Goal: Task Accomplishment & Management: Use online tool/utility

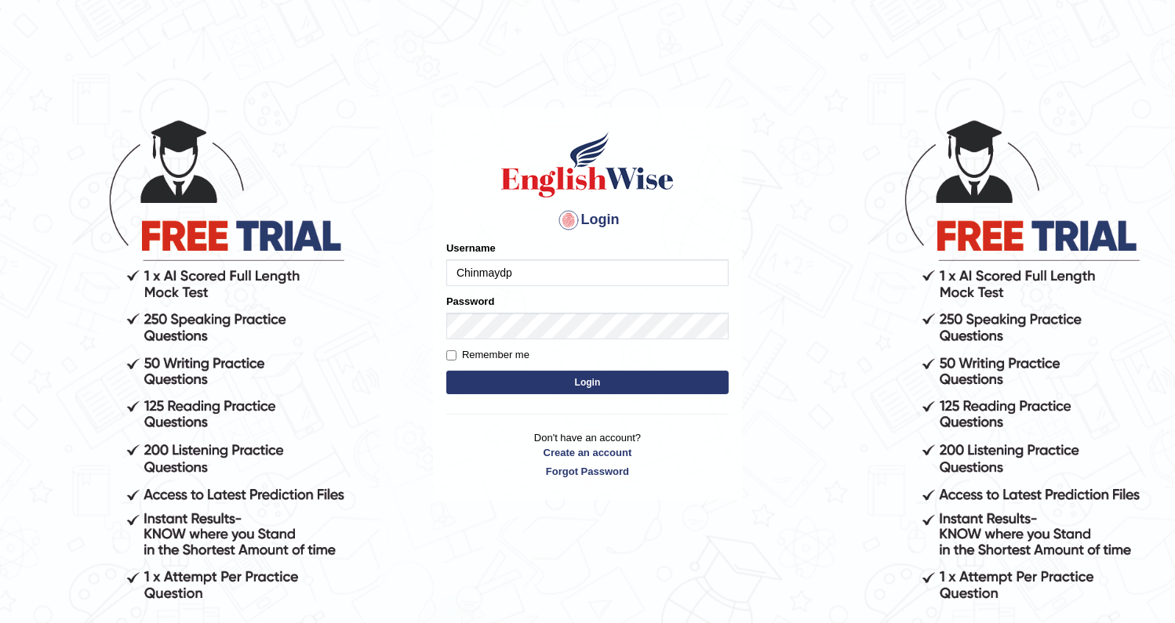
type input "Chinmaydp"
click at [446, 371] on button "Login" at bounding box center [587, 383] width 282 height 24
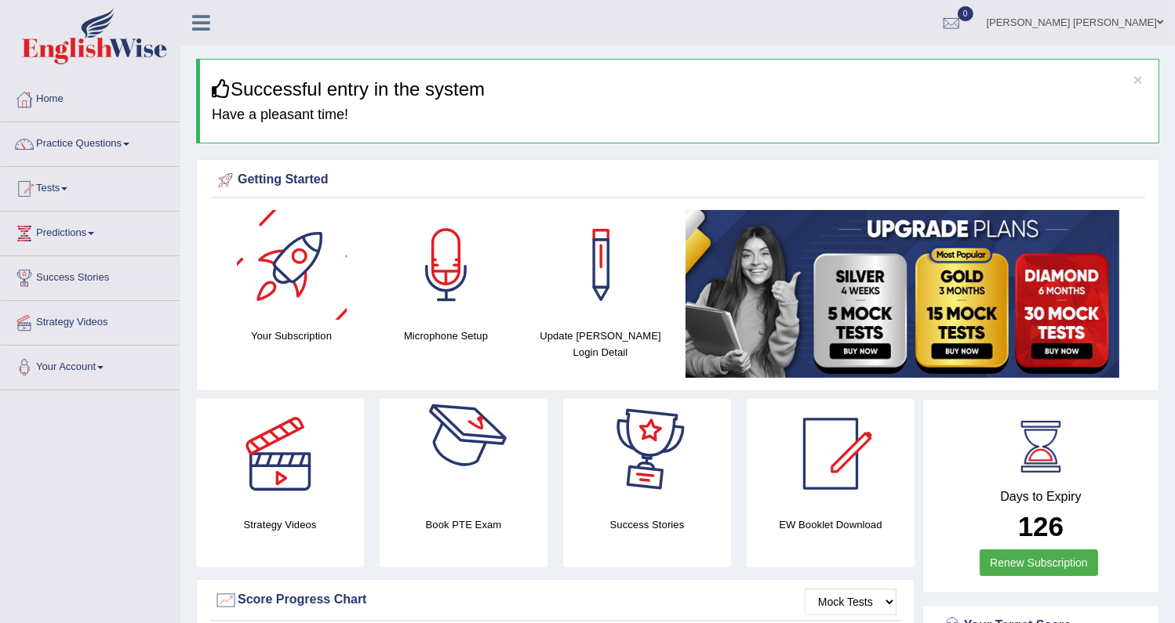
click at [271, 300] on div at bounding box center [292, 265] width 110 height 110
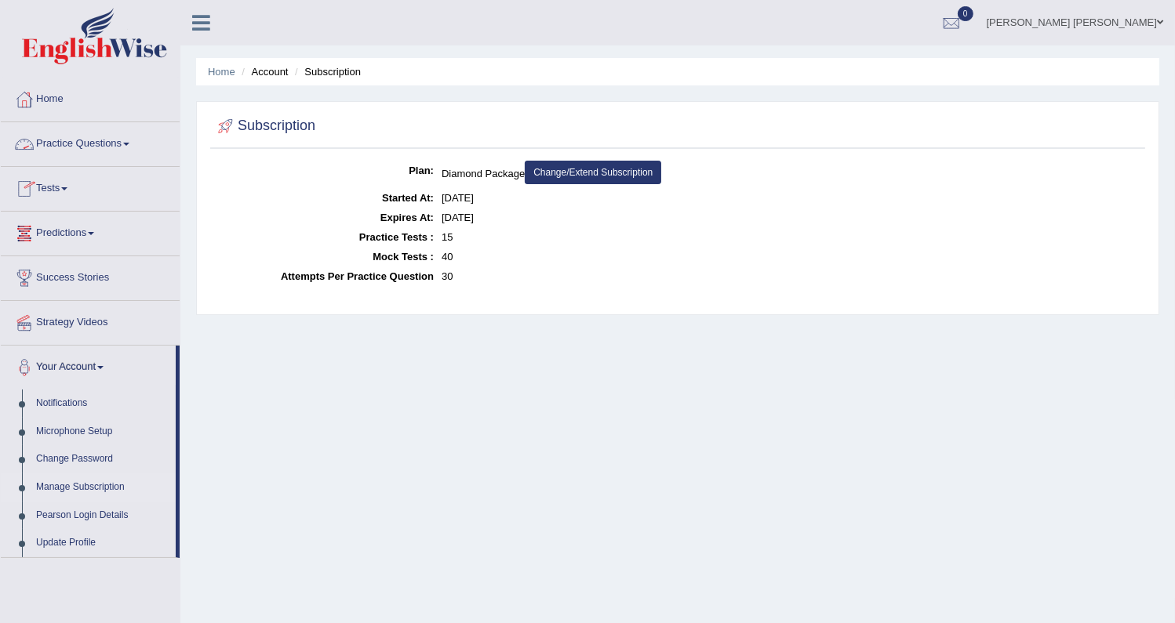
click at [93, 154] on link "Practice Questions" at bounding box center [90, 141] width 179 height 39
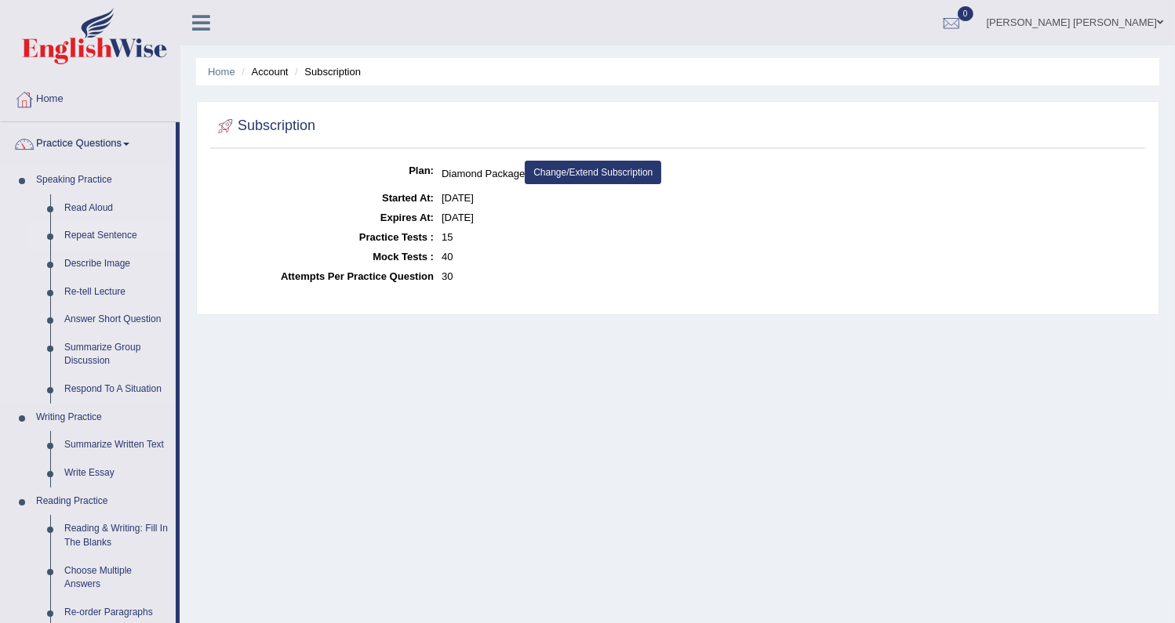
click at [100, 231] on link "Repeat Sentence" at bounding box center [116, 236] width 118 height 28
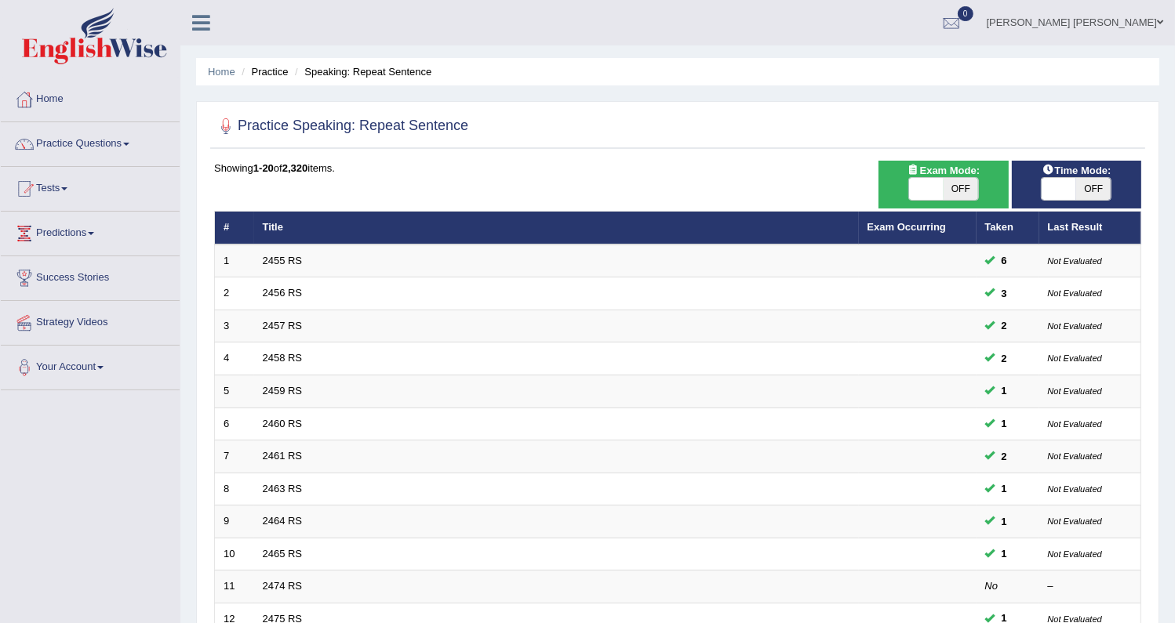
click at [298, 264] on link "2455 RS" at bounding box center [283, 261] width 40 height 12
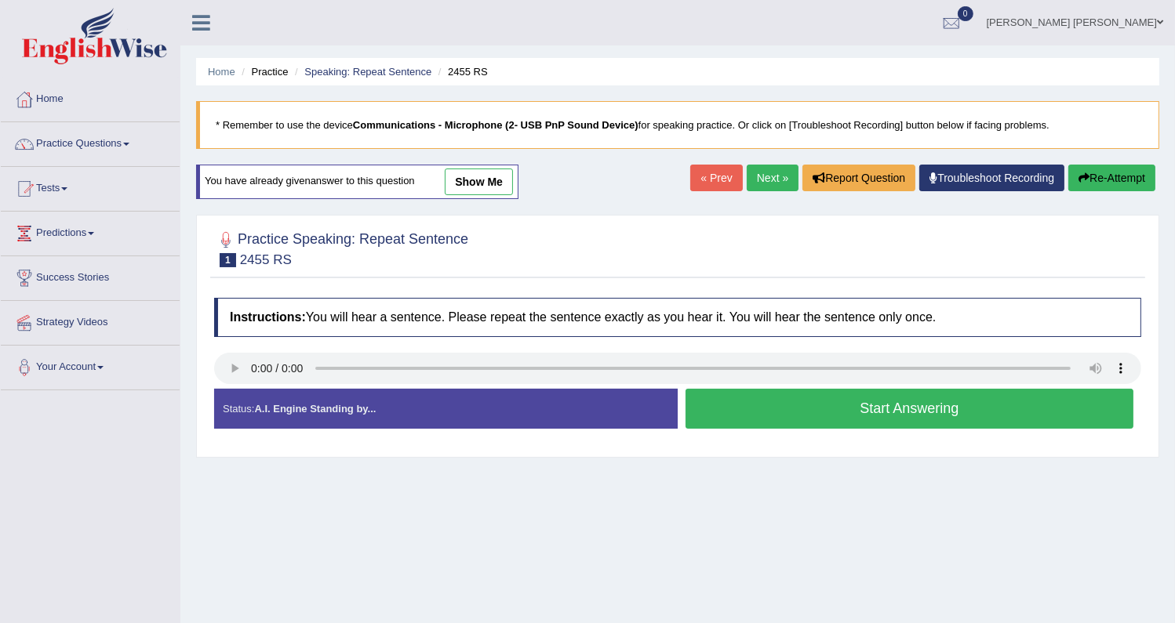
click at [783, 429] on div "Start Answering" at bounding box center [909, 411] width 463 height 44
click at [785, 431] on div "Start Answering" at bounding box center [909, 411] width 463 height 44
click at [787, 423] on button "Start Answering" at bounding box center [909, 409] width 448 height 40
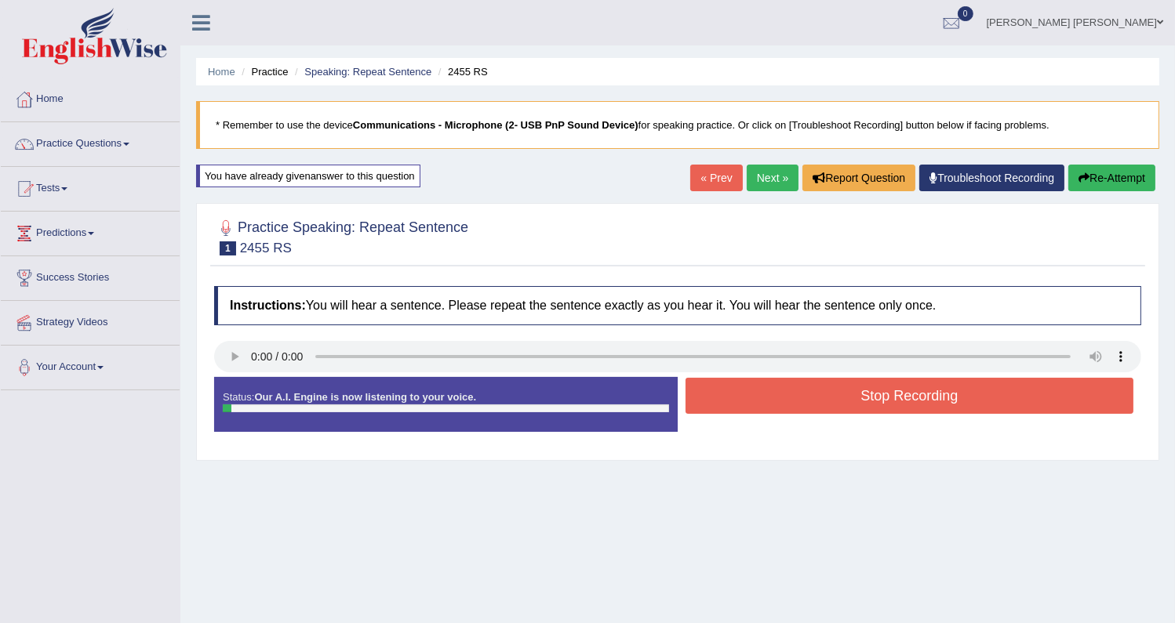
click at [790, 405] on button "Stop Recording" at bounding box center [909, 396] width 448 height 36
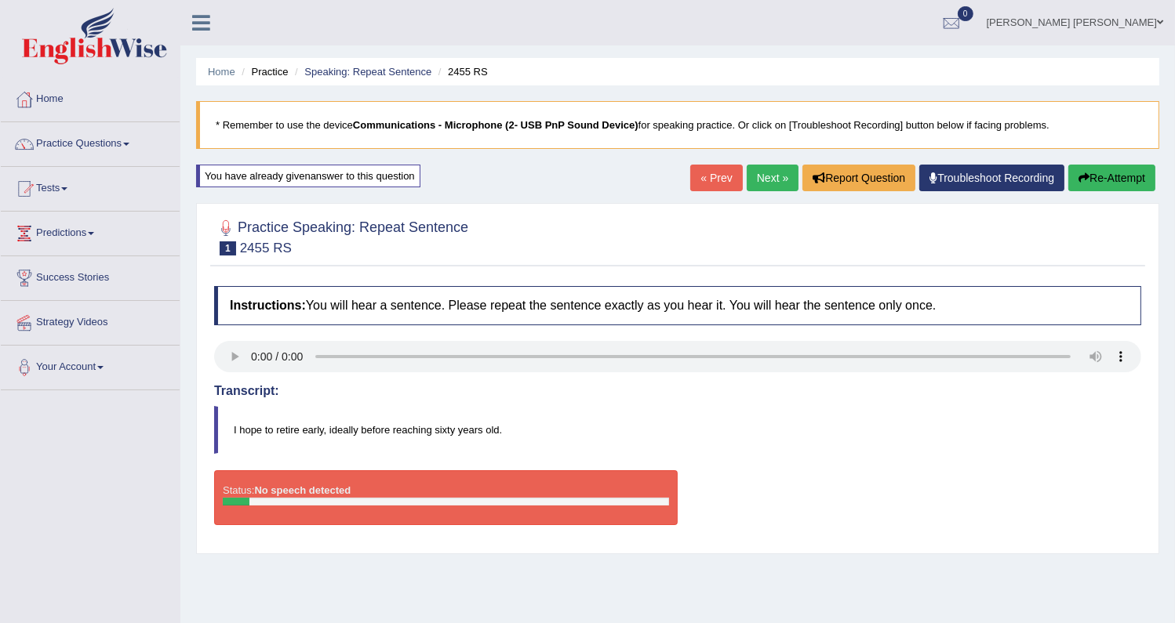
click at [1096, 187] on button "Re-Attempt" at bounding box center [1111, 178] width 87 height 27
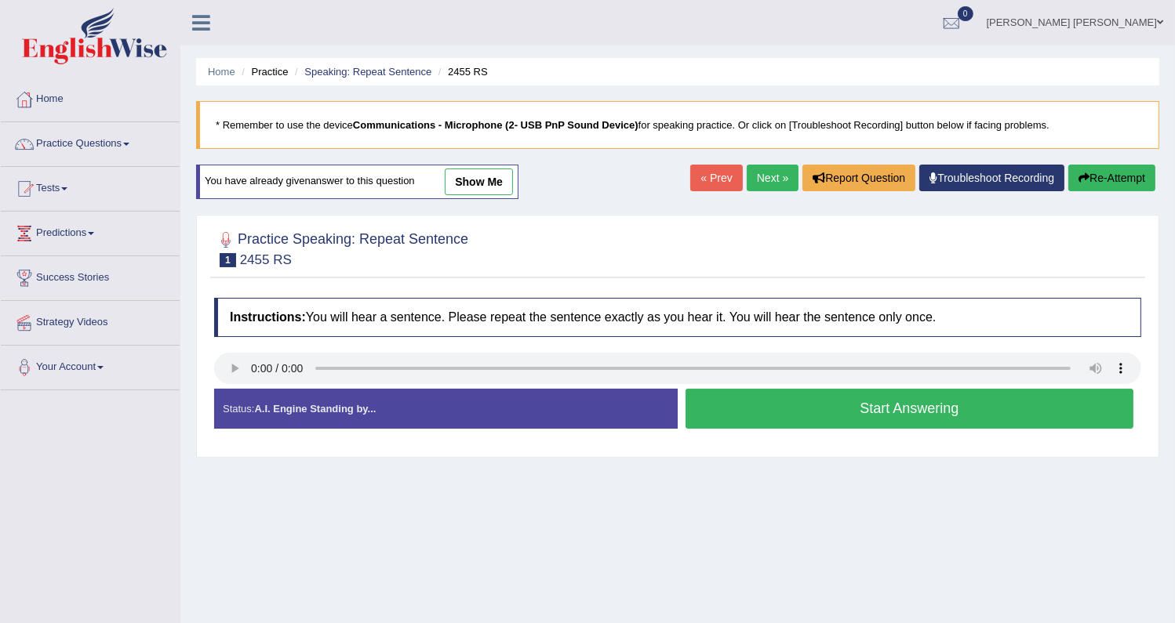
click at [936, 399] on button "Start Answering" at bounding box center [909, 409] width 448 height 40
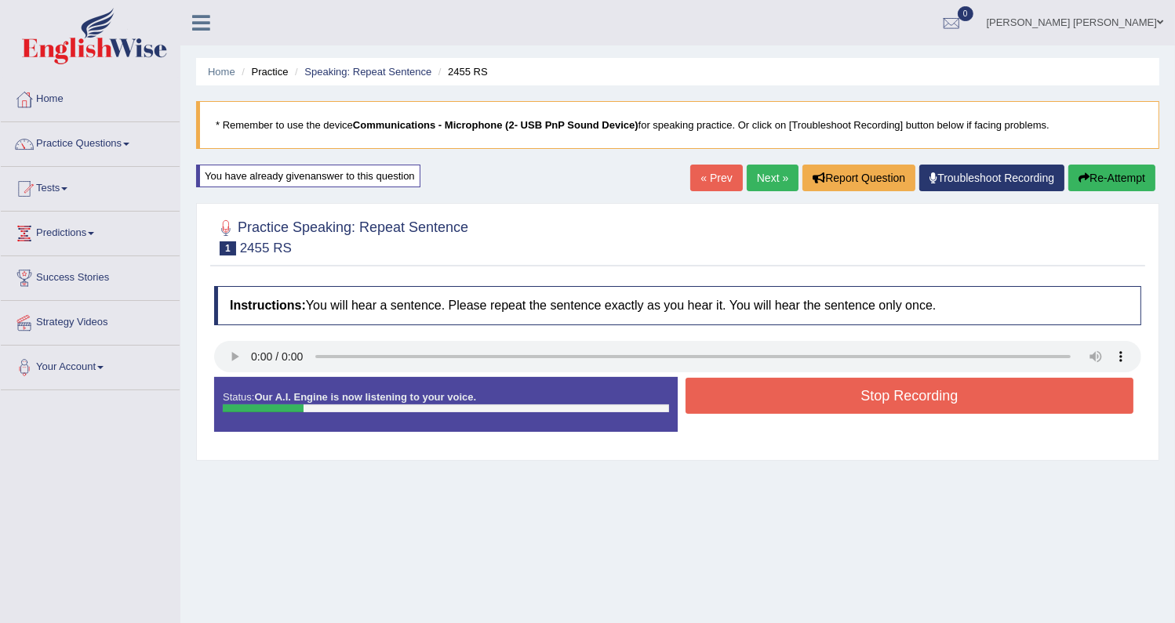
click at [940, 399] on button "Stop Recording" at bounding box center [909, 396] width 448 height 36
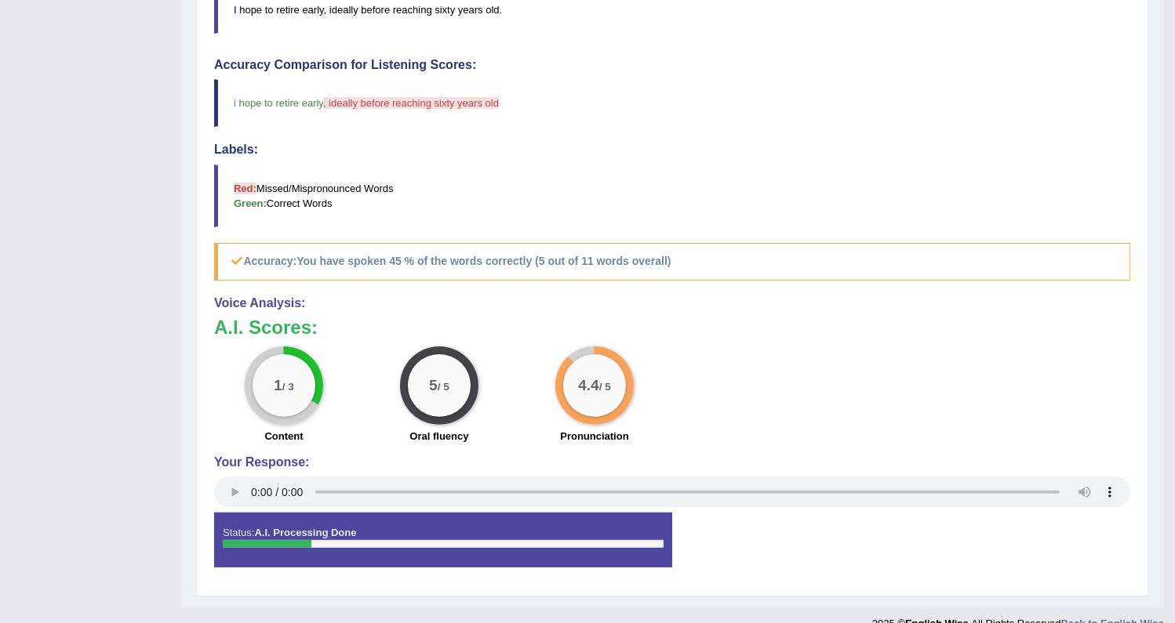
scroll to position [444, 0]
